Goal: Check status: Check status

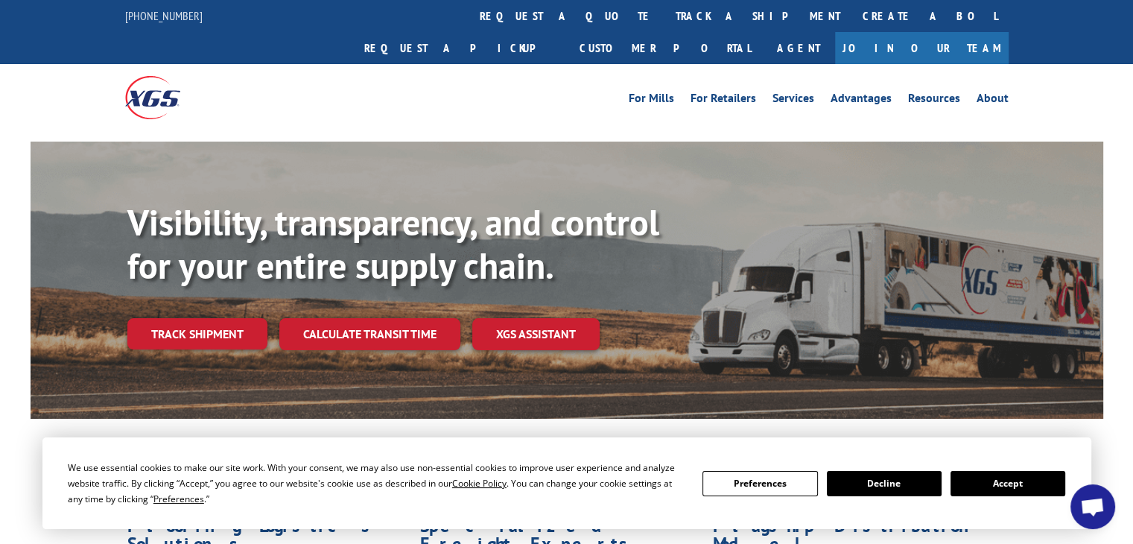
click at [195, 318] on link "Track shipment" at bounding box center [197, 333] width 140 height 31
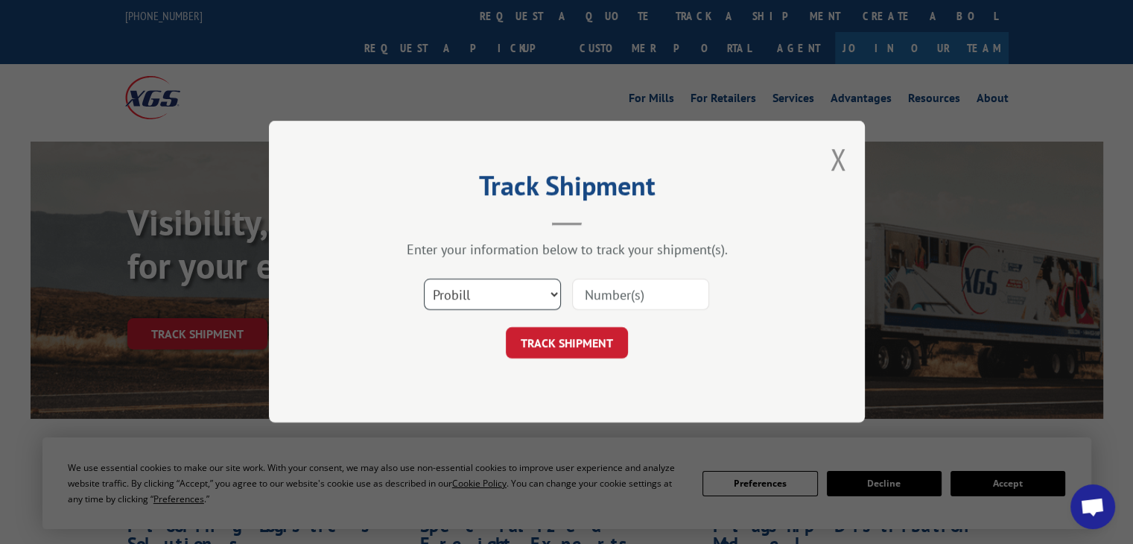
click at [554, 293] on select "Select category... Probill BOL PO" at bounding box center [492, 294] width 137 height 31
select select "bol"
click at [424, 279] on select "Select category... Probill BOL PO" at bounding box center [492, 294] width 137 height 31
click at [605, 296] on input at bounding box center [640, 294] width 137 height 31
type input "3397004"
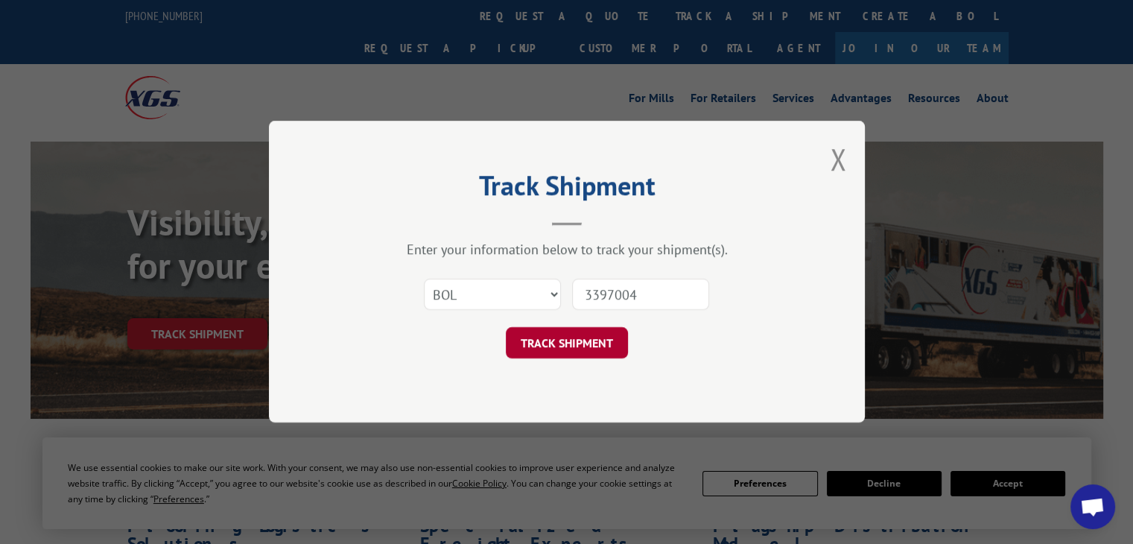
click at [572, 352] on button "TRACK SHIPMENT" at bounding box center [567, 343] width 122 height 31
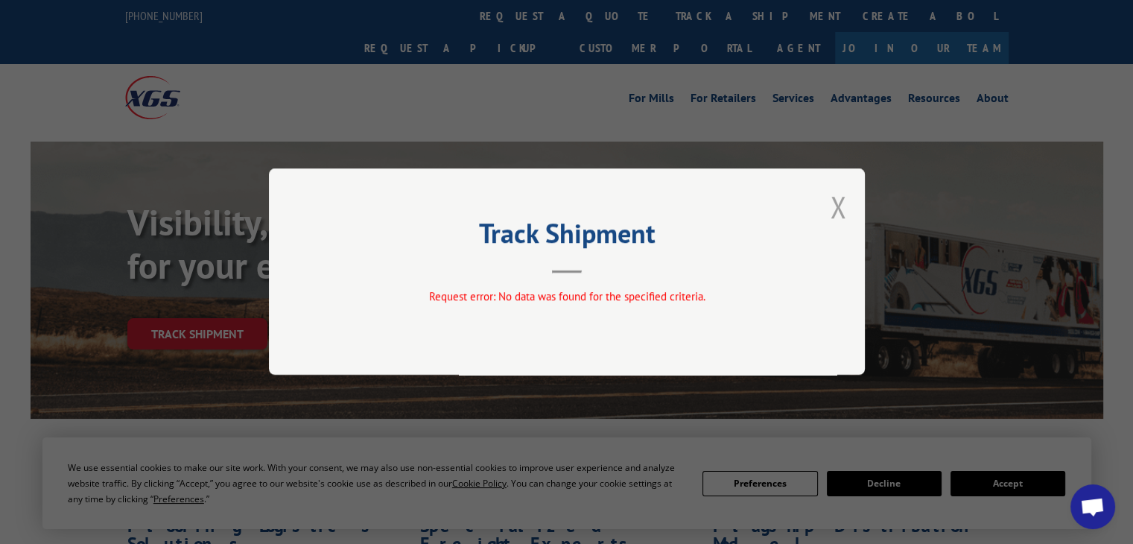
click at [838, 206] on button "Close modal" at bounding box center [838, 206] width 16 height 39
